Goal: Transaction & Acquisition: Purchase product/service

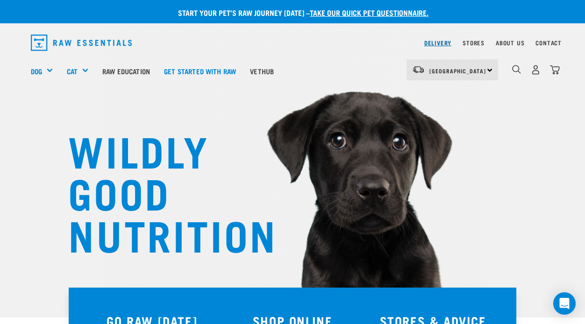
click at [432, 42] on link "Delivery" at bounding box center [437, 42] width 27 height 3
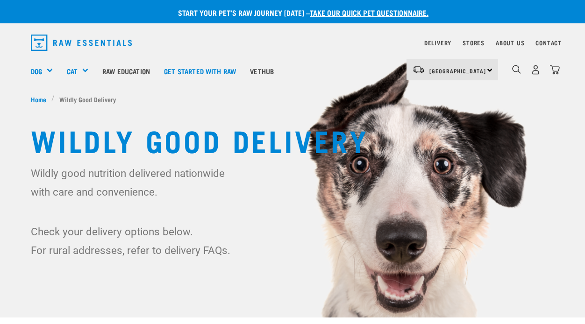
click at [457, 71] on span "[GEOGRAPHIC_DATA]" at bounding box center [457, 70] width 57 height 3
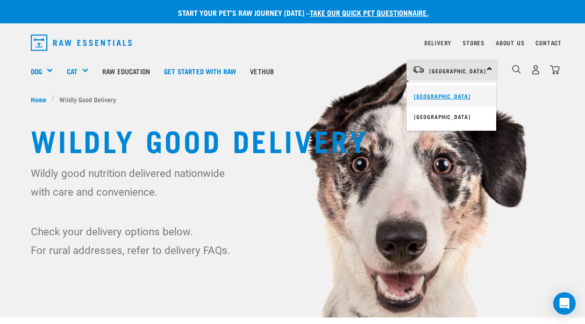
click at [448, 94] on link "[GEOGRAPHIC_DATA]" at bounding box center [452, 96] width 90 height 21
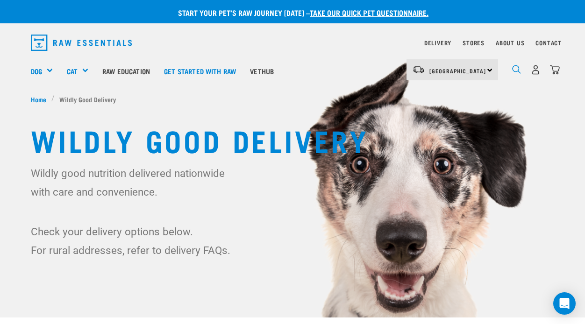
click at [517, 66] on img "dropdown navigation" at bounding box center [516, 69] width 9 height 9
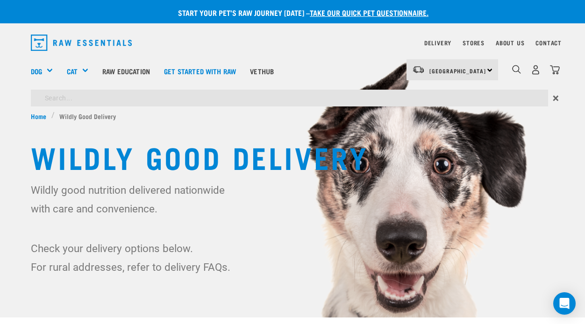
click at [300, 255] on div "Wildly good nutrition delivered nationwide with care and convenience. Check you…" at bounding box center [292, 229] width 523 height 96
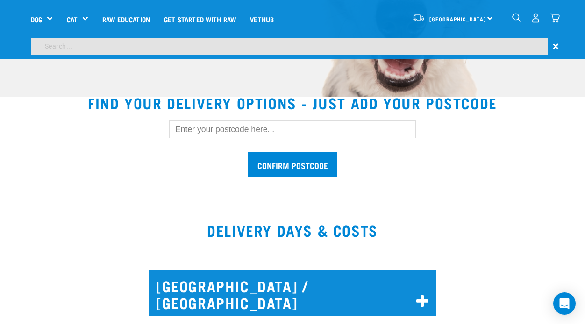
scroll to position [243, 0]
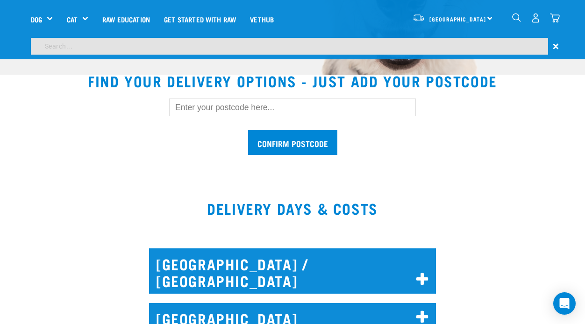
click at [200, 106] on input "text" at bounding box center [292, 108] width 247 height 18
type input "6011"
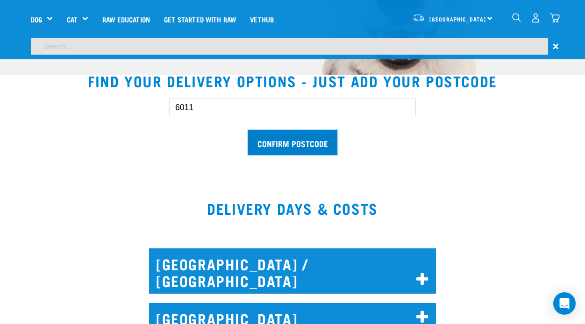
click at [281, 146] on input "Confirm postcode" at bounding box center [292, 142] width 89 height 25
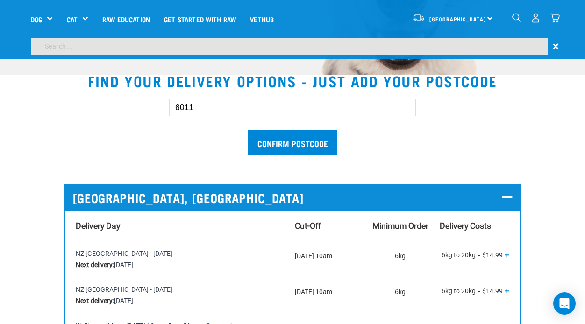
click at [538, 220] on div "6011 Confirm postcode NORTH ISLAND, WELLINGTON Delivery Day Cut-Off Minimum Ord…" at bounding box center [292, 283] width 538 height 398
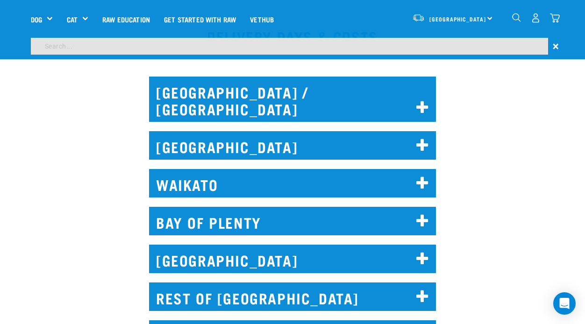
scroll to position [766, 0]
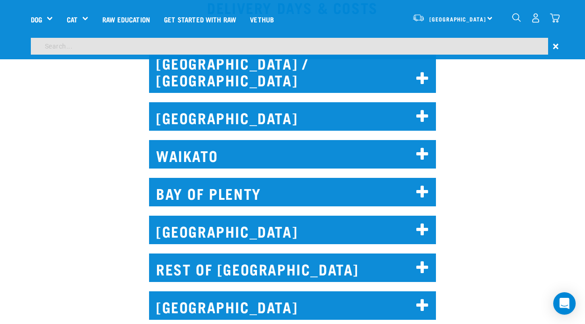
click at [363, 216] on h2 "WELLINGTON" at bounding box center [292, 230] width 287 height 29
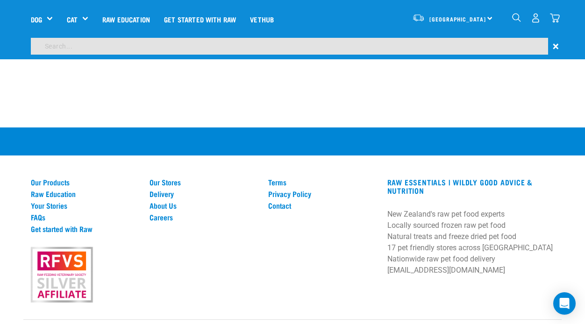
scroll to position [2418, 0]
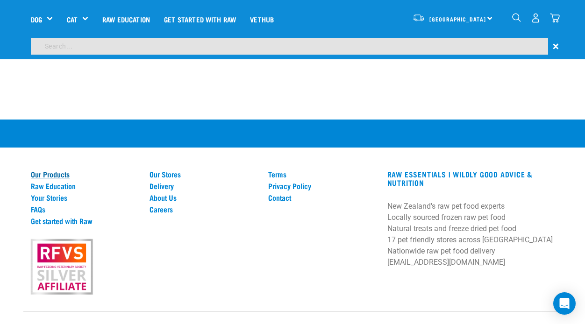
click at [47, 170] on link "Our Products" at bounding box center [84, 174] width 107 height 8
click at [56, 217] on link "Get started with Raw" at bounding box center [84, 221] width 107 height 8
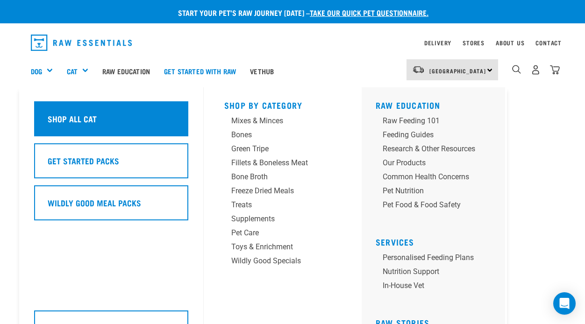
click at [67, 119] on h5 "Shop All Cat" at bounding box center [72, 119] width 49 height 12
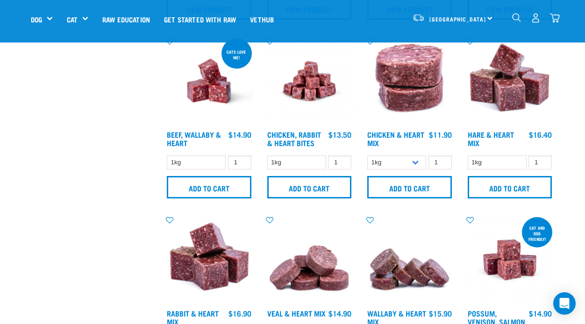
scroll to position [393, 0]
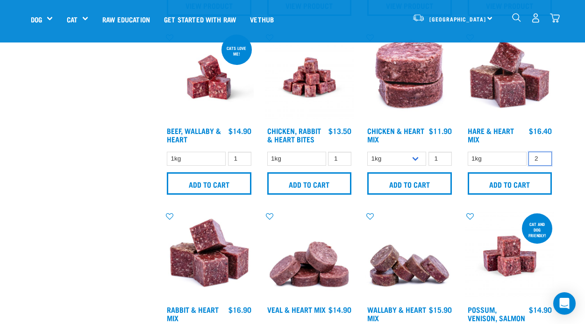
click at [543, 155] on input "2" at bounding box center [540, 159] width 23 height 14
type input "3"
click at [542, 156] on input "3" at bounding box center [540, 159] width 23 height 14
click at [493, 187] on input "Add to cart" at bounding box center [510, 183] width 85 height 22
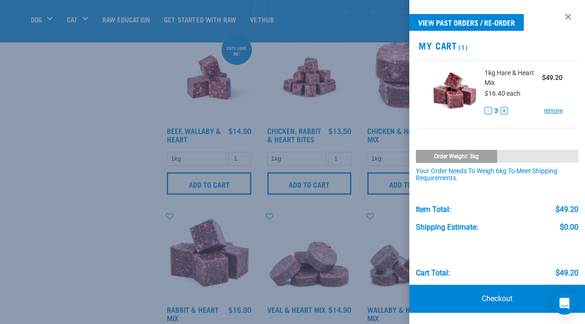
click at [359, 101] on div at bounding box center [292, 162] width 585 height 324
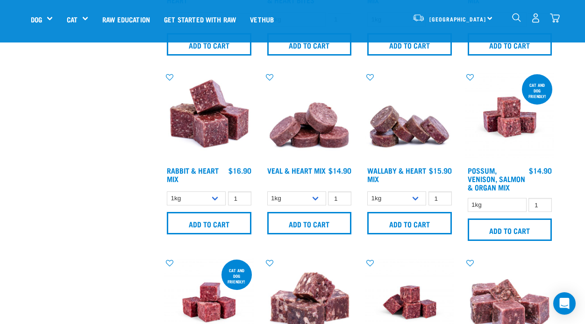
scroll to position [542, 0]
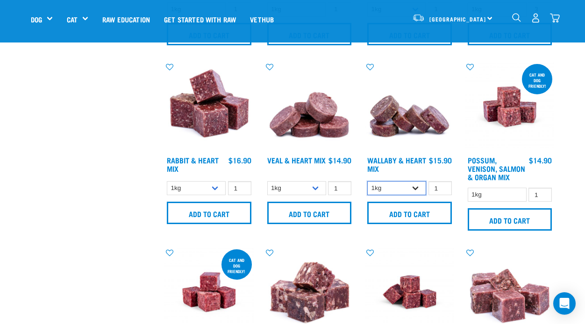
click at [416, 185] on select "1kg 3kg" at bounding box center [396, 188] width 59 height 14
select select "767"
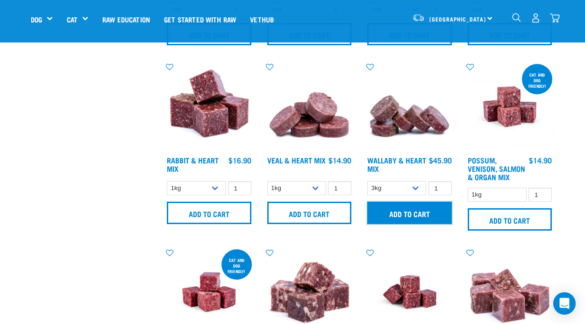
click at [413, 208] on input "Add to cart" at bounding box center [409, 213] width 85 height 22
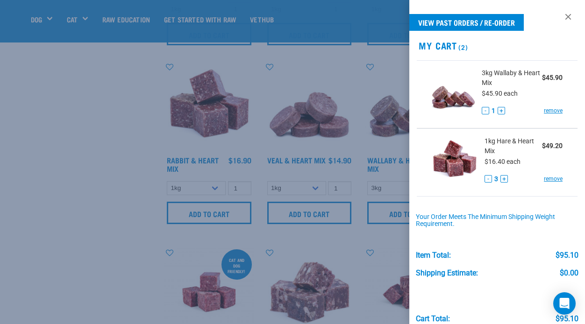
click at [325, 74] on div at bounding box center [292, 162] width 585 height 324
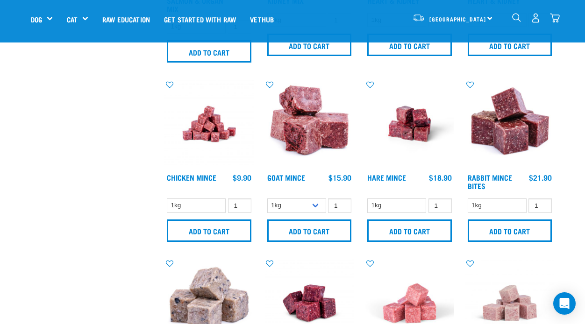
scroll to position [897, 0]
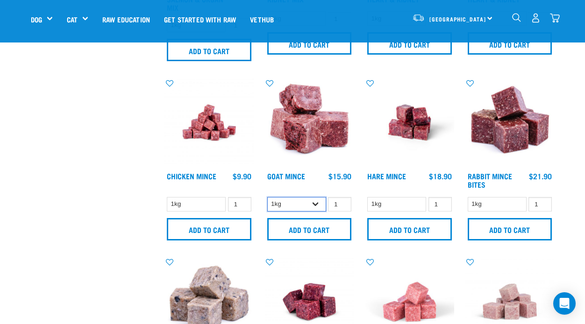
click at [312, 203] on select "1kg 3kg" at bounding box center [296, 204] width 59 height 14
select select "432"
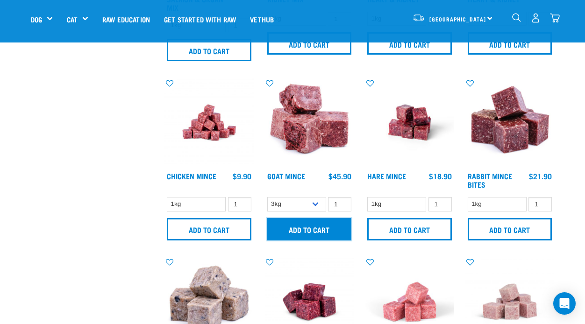
click at [313, 225] on input "Add to cart" at bounding box center [309, 229] width 85 height 22
click at [572, 166] on div "Start your pet’s raw journey [DATE] – take our quick pet questionnaire. Deliver…" at bounding box center [292, 18] width 585 height 1830
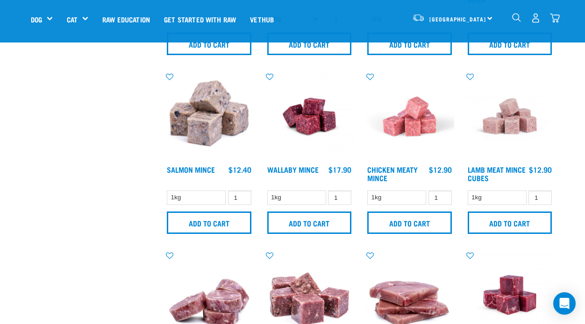
scroll to position [1084, 0]
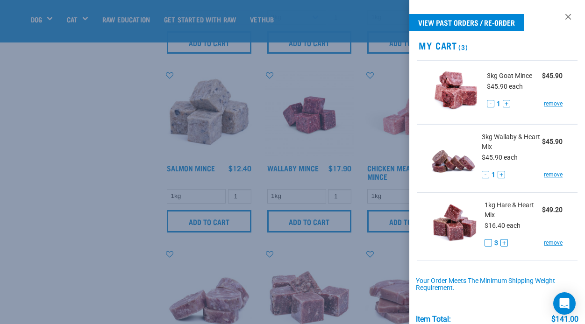
click at [378, 91] on div at bounding box center [292, 162] width 585 height 324
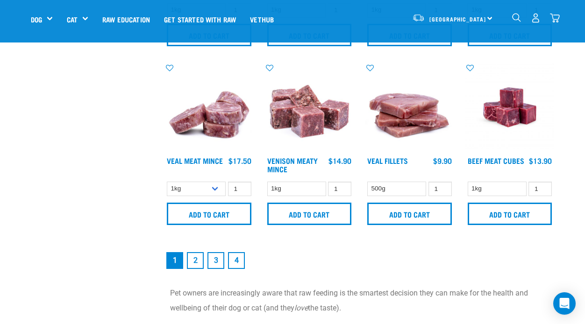
scroll to position [1271, 0]
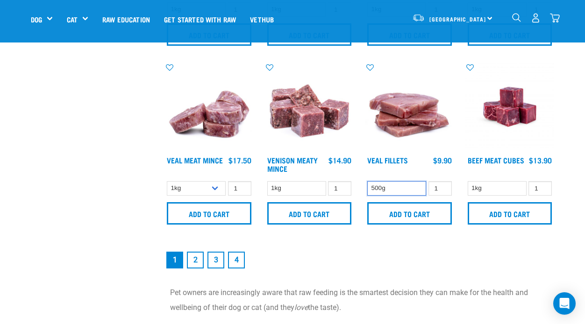
click at [419, 185] on select "500g" at bounding box center [396, 188] width 59 height 14
click at [195, 256] on link "2" at bounding box center [195, 260] width 17 height 17
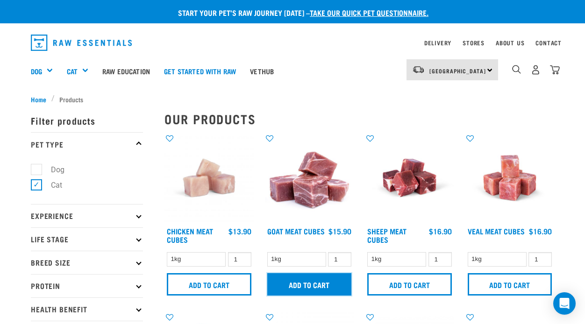
click at [319, 283] on input "Add to cart" at bounding box center [309, 284] width 85 height 22
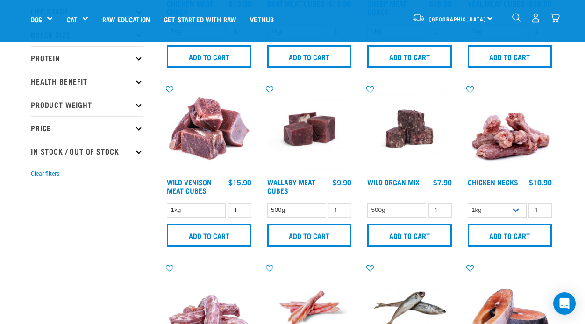
scroll to position [168, 0]
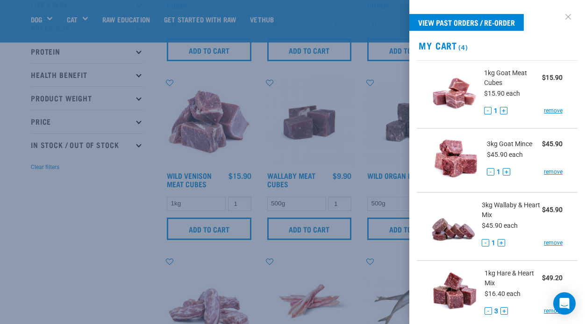
click at [566, 16] on link at bounding box center [568, 16] width 15 height 15
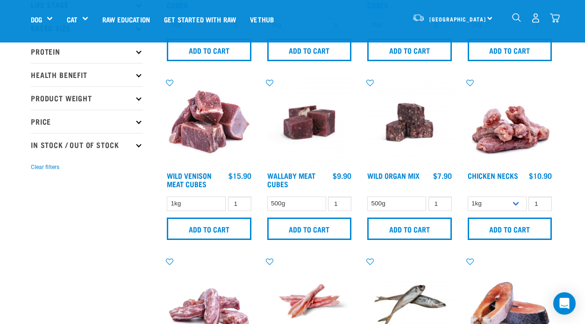
scroll to position [150, 0]
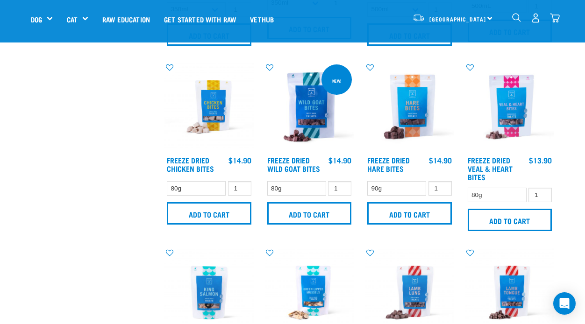
scroll to position [729, 0]
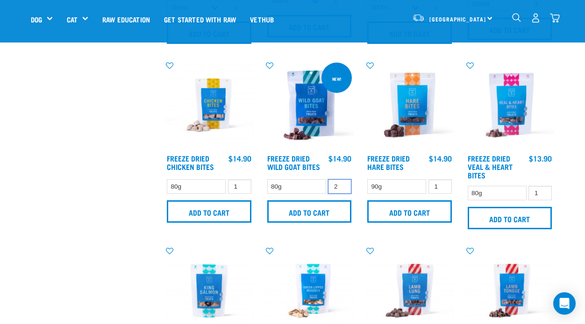
type input "2"
click at [340, 184] on input "2" at bounding box center [339, 186] width 23 height 14
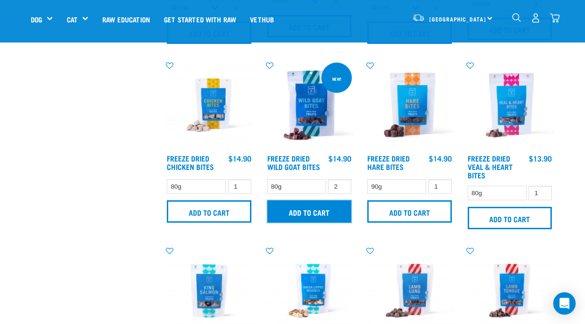
click at [319, 204] on input "Add to cart" at bounding box center [309, 211] width 85 height 22
click at [574, 168] on div "Start your pet’s raw journey today – take our quick pet questionnaire. Delivery…" at bounding box center [292, 52] width 585 height 1563
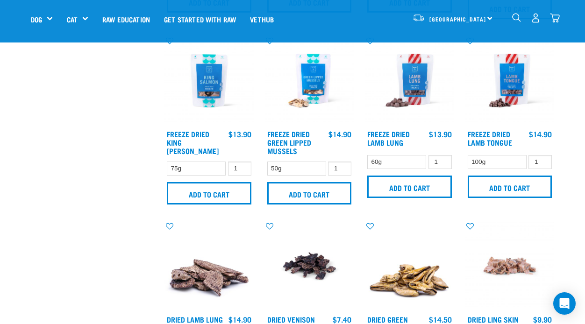
scroll to position [953, 0]
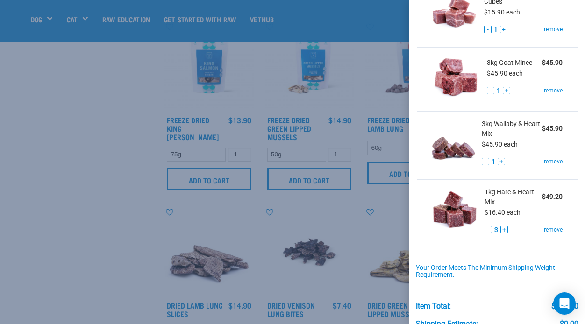
click at [57, 106] on div at bounding box center [292, 162] width 585 height 324
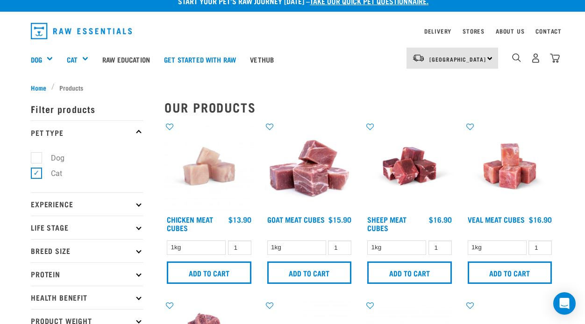
scroll to position [0, 0]
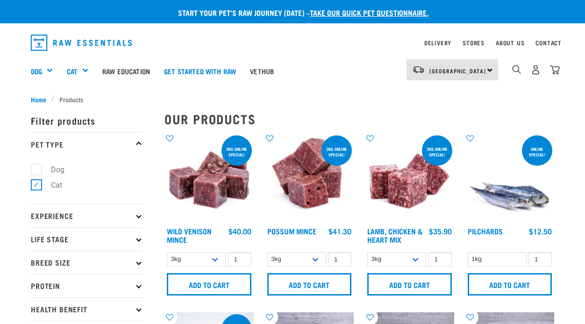
select select "767"
select select "432"
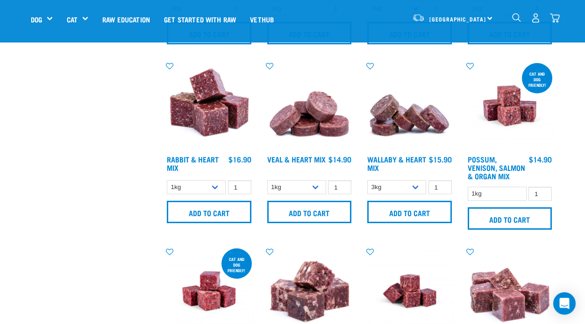
scroll to position [534, 0]
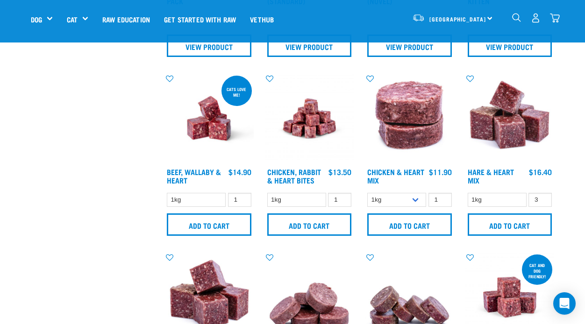
scroll to position [365, 0]
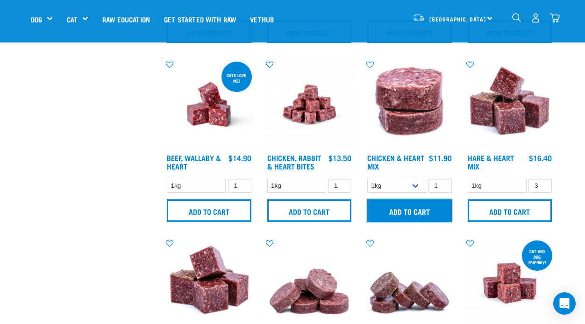
click at [400, 215] on input "Add to cart" at bounding box center [409, 211] width 85 height 22
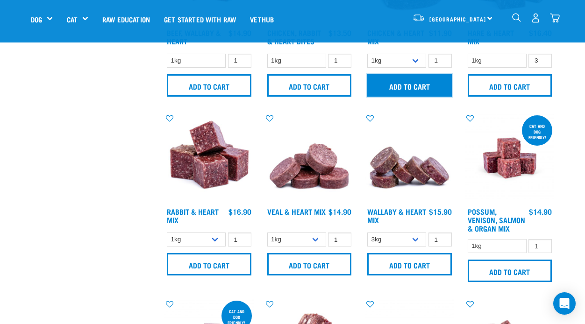
scroll to position [534, 0]
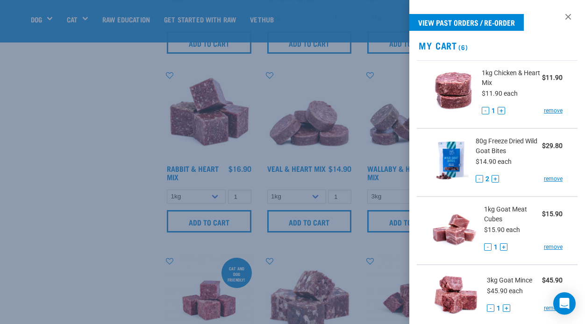
click at [300, 224] on div at bounding box center [292, 162] width 585 height 324
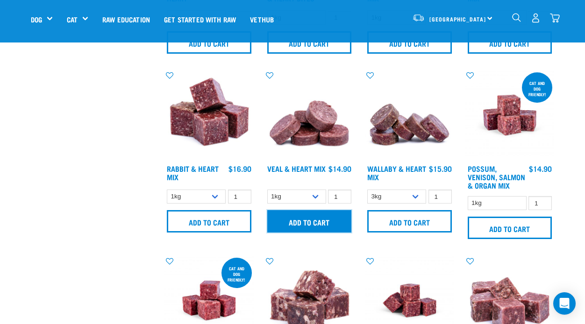
click at [300, 224] on input "Add to cart" at bounding box center [309, 221] width 85 height 22
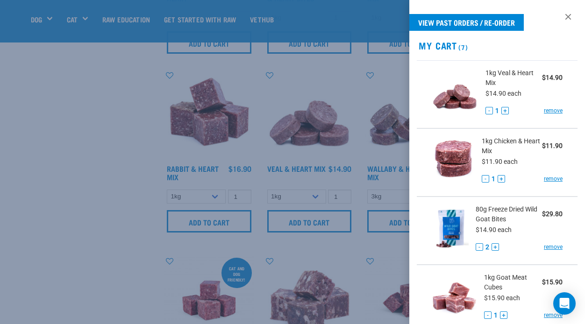
click at [573, 97] on li "1kg Veal & Heart Mix $14.90 $14.90 each - 1 + remove" at bounding box center [497, 94] width 161 height 68
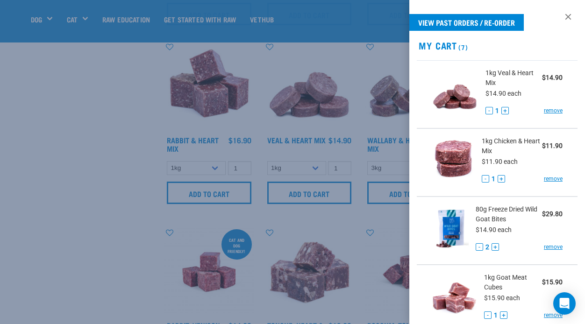
scroll to position [552, 0]
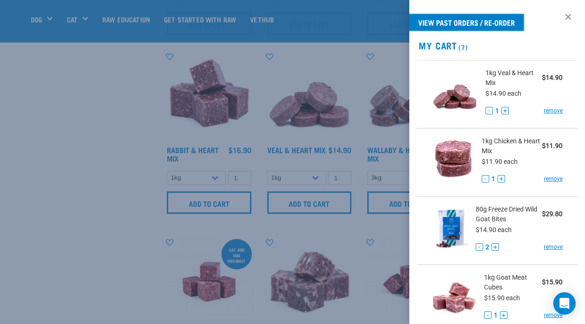
click at [460, 21] on link "View past orders / re-order" at bounding box center [466, 22] width 114 height 17
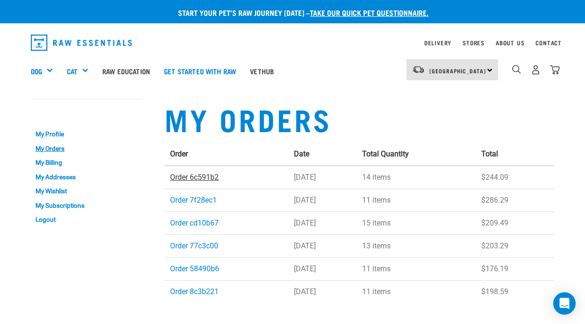
click at [196, 178] on link "Order 6c591b2" at bounding box center [194, 177] width 49 height 9
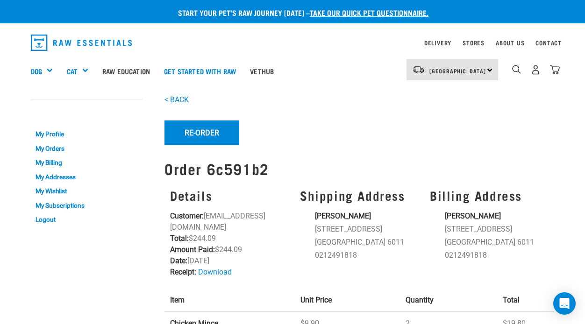
click at [562, 203] on div "Start your pet’s raw journey [DATE] – take our quick pet questionnaire. Deliver…" at bounding box center [292, 307] width 585 height 615
click at [555, 69] on img "dropdown navigation" at bounding box center [555, 70] width 10 height 10
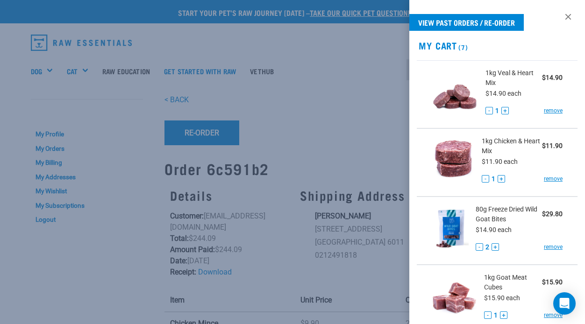
click at [581, 115] on ul "1kg Veal & Heart Mix $14.90 $14.90 each - 1 + remove 1kg Chicken & Heart Mix $1…" at bounding box center [497, 296] width 176 height 473
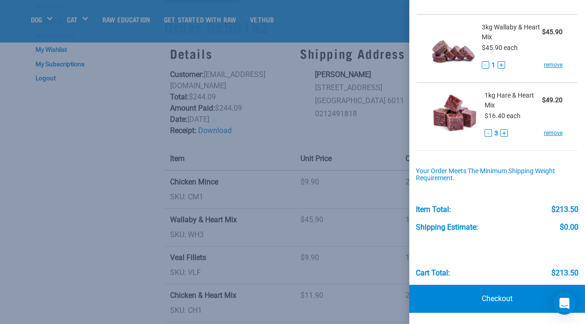
scroll to position [93, 0]
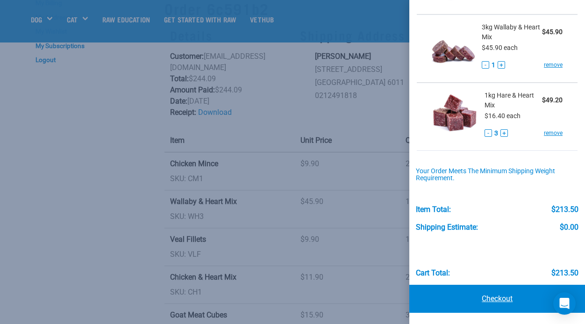
click at [492, 299] on link "Checkout" at bounding box center [497, 299] width 176 height 28
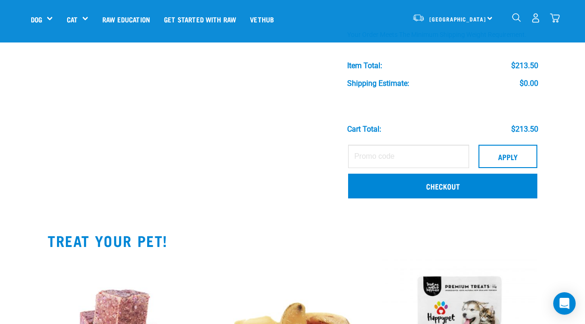
scroll to position [523, 0]
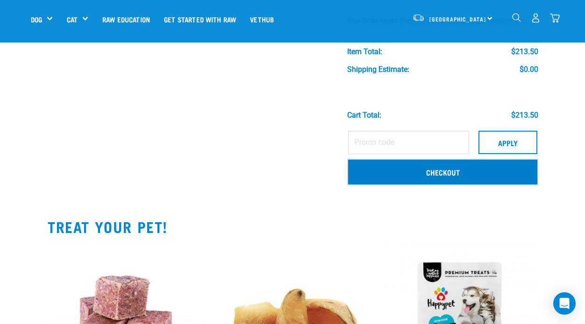
click at [461, 169] on link "Checkout" at bounding box center [442, 172] width 189 height 24
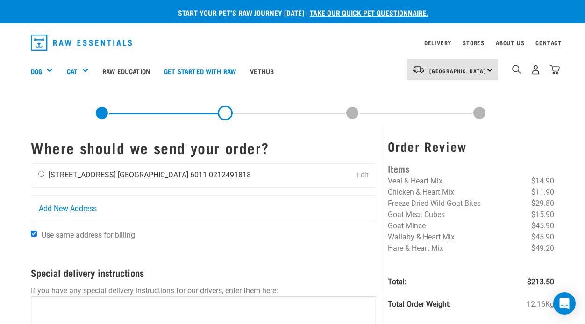
click at [40, 173] on input "radio" at bounding box center [41, 174] width 6 height 6
radio input "true"
click at [372, 249] on p at bounding box center [203, 250] width 345 height 11
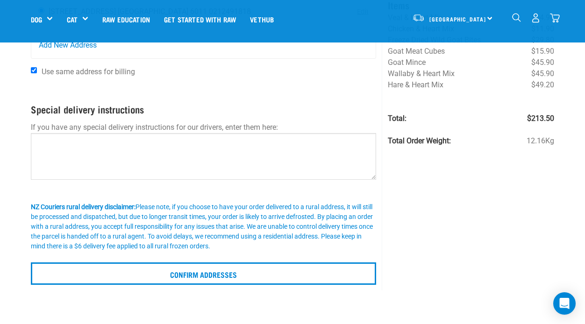
scroll to position [93, 0]
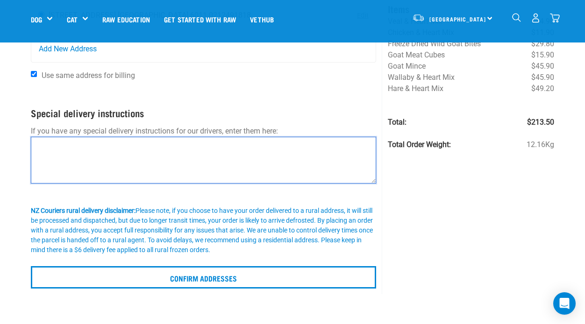
click at [58, 151] on textarea at bounding box center [203, 160] width 345 height 47
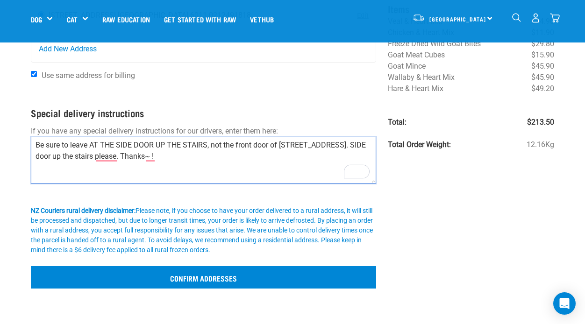
type textarea "Be sure to leave AT THE SIDE DOOR UP THE STAIRS, not the front door of 1A Orien…"
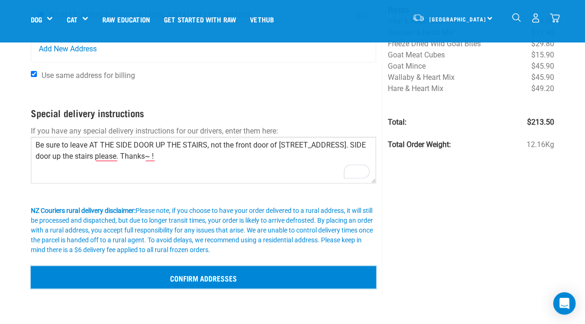
click at [179, 278] on input "Confirm addresses" at bounding box center [203, 277] width 345 height 22
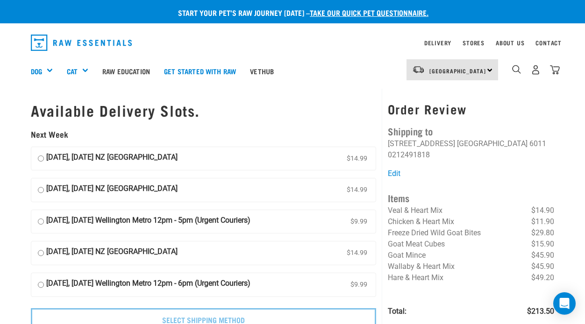
click at [40, 157] on input "16 September, Tuesday NZ Couriers North Island $14.99" at bounding box center [41, 159] width 6 height 14
radio input "true"
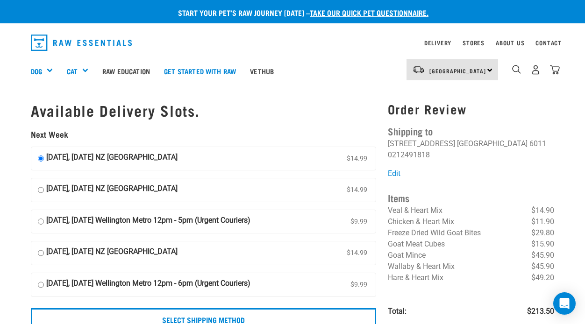
click at [577, 244] on div "Start your pet’s raw journey today – take our quick pet questionnaire. Delivery…" at bounding box center [292, 178] width 585 height 356
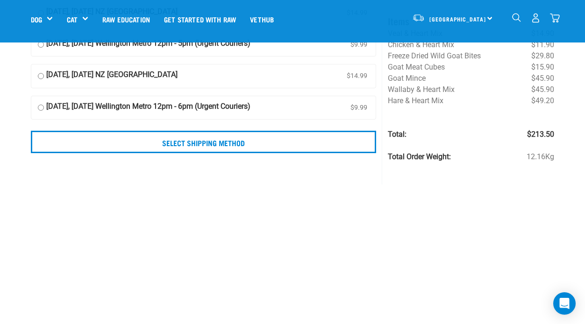
scroll to position [112, 0]
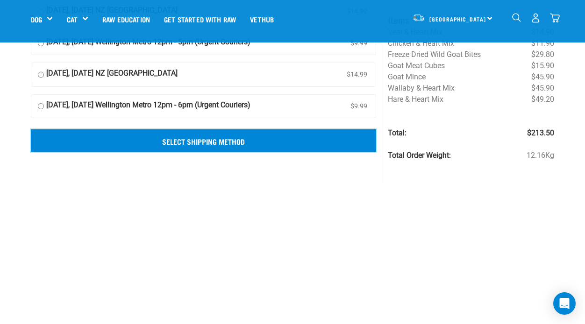
click at [229, 140] on input "Select Shipping Method" at bounding box center [203, 140] width 345 height 22
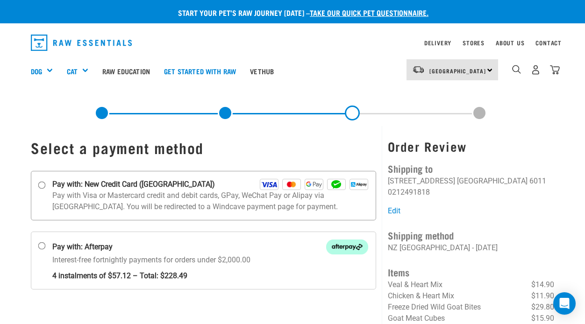
click at [41, 183] on input "Pay with: New Credit Card ([GEOGRAPHIC_DATA])" at bounding box center [41, 184] width 7 height 7
radio input "true"
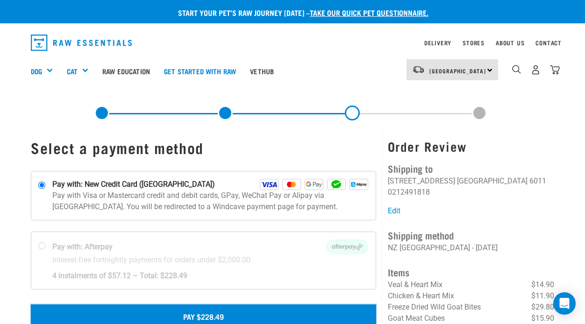
click at [206, 316] on button "Pay $228.49" at bounding box center [203, 316] width 345 height 23
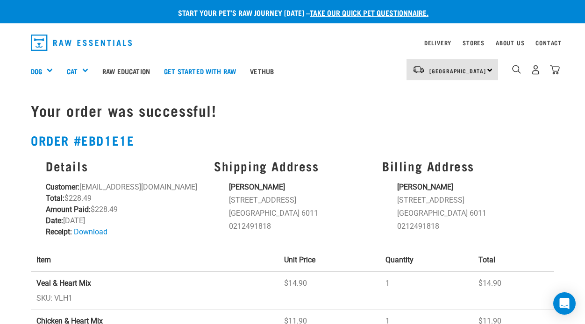
click at [570, 156] on div "Start your pet’s raw journey today – take our quick pet questionnaire. Delivery…" at bounding box center [292, 300] width 585 height 601
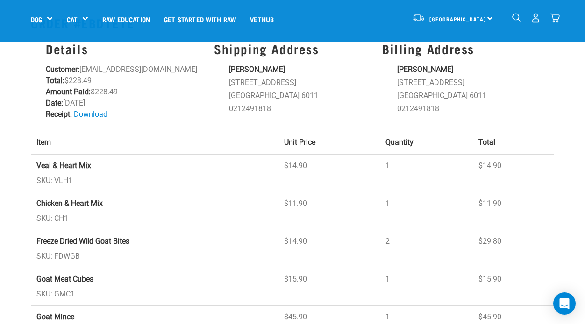
scroll to position [37, 0]
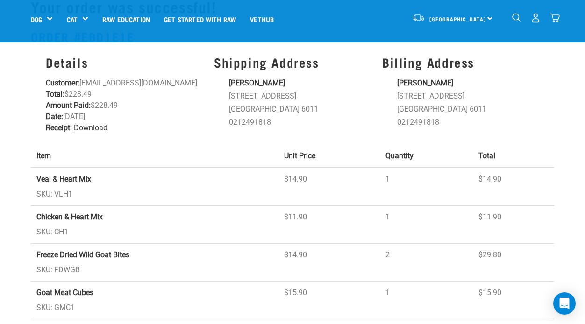
click at [90, 129] on link "Download" at bounding box center [91, 127] width 34 height 9
